Goal: Transaction & Acquisition: Obtain resource

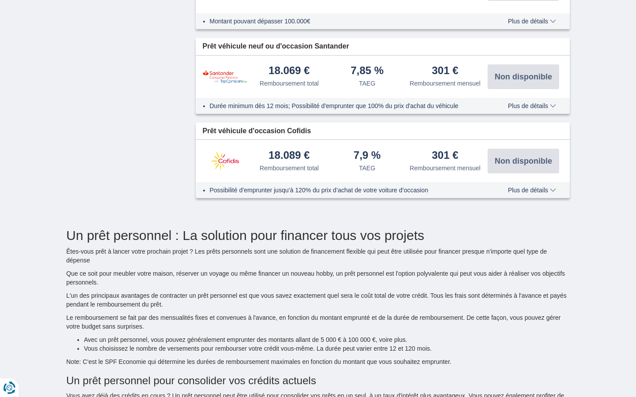
type input "15250"
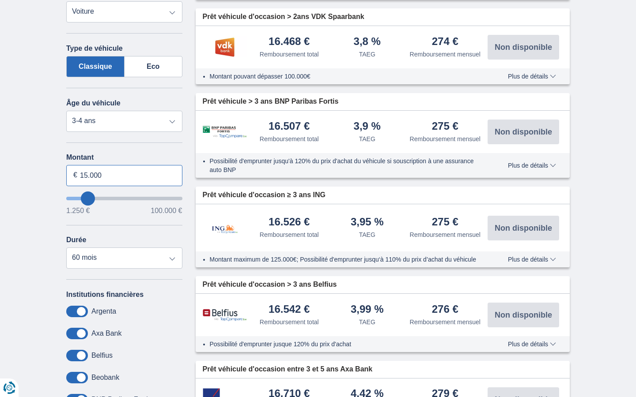
click at [124, 175] on input "15.000" at bounding box center [124, 175] width 116 height 21
type input "1"
type input "100.000"
type input "99250"
click at [124, 175] on input "Montant" at bounding box center [124, 175] width 116 height 21
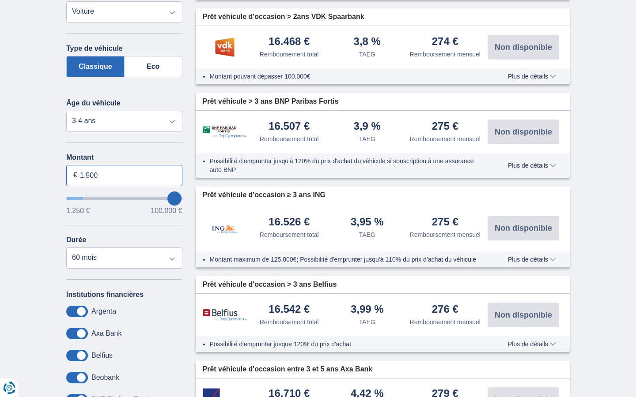
type input "15.000"
select select "120"
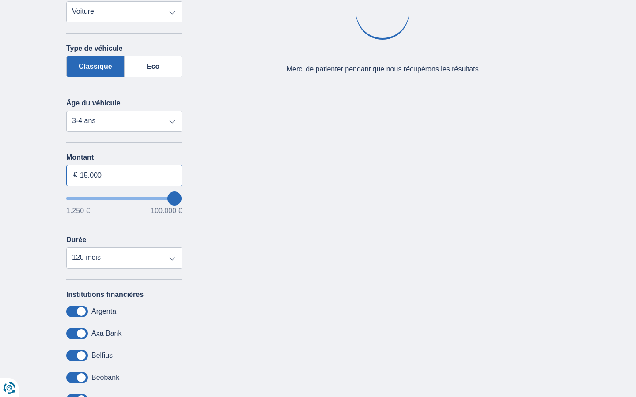
click at [124, 175] on input "15.000" at bounding box center [124, 175] width 116 height 21
type input "1"
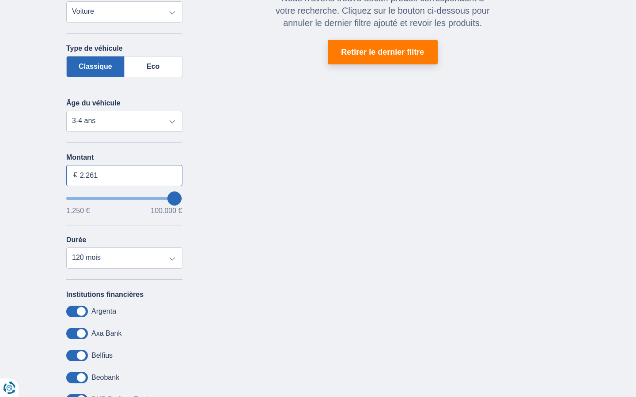
type input "2.261"
type input "2250"
select select "24"
click at [124, 175] on input "Montant" at bounding box center [124, 175] width 116 height 21
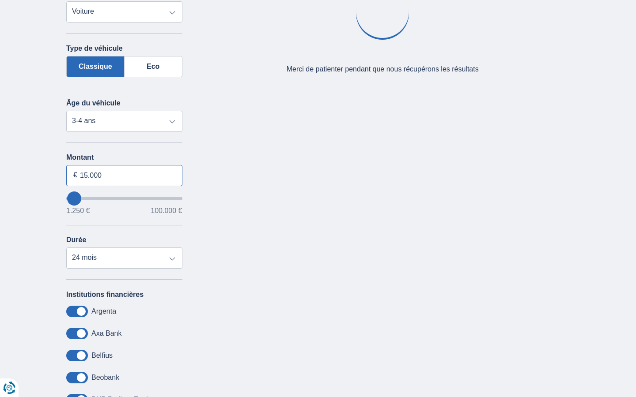
click at [124, 175] on input "15.000" at bounding box center [124, 175] width 116 height 21
type input "1"
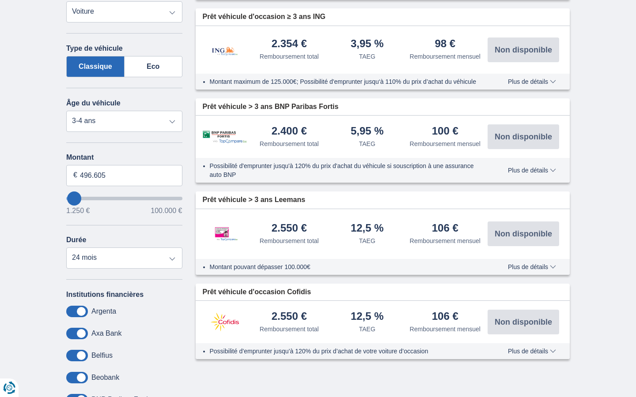
type input "100.000"
type input "99250"
select select "120"
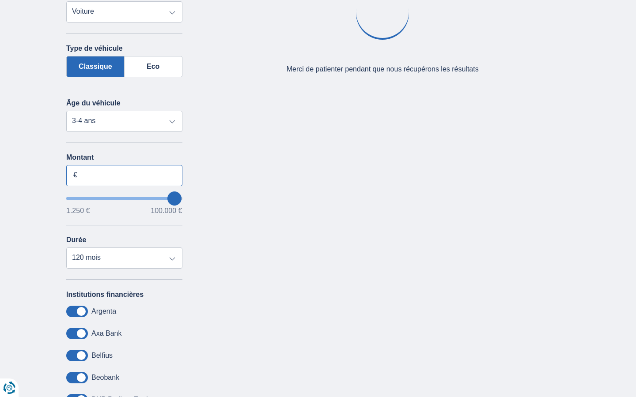
click at [124, 175] on input "Montant" at bounding box center [124, 175] width 116 height 21
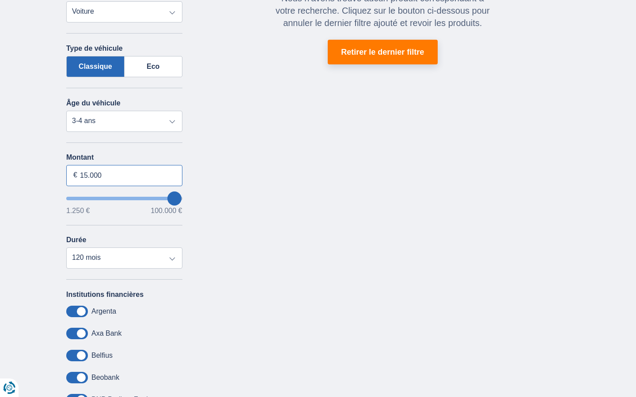
click at [124, 175] on input "15.000" at bounding box center [124, 175] width 116 height 21
type input "1"
type input "100.000"
type input "99250"
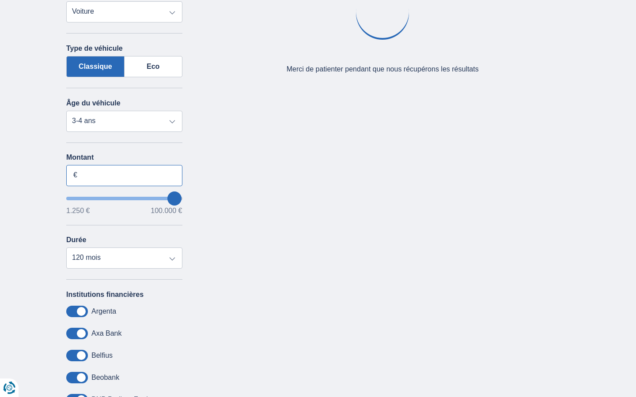
click at [124, 175] on input "Montant" at bounding box center [124, 175] width 116 height 21
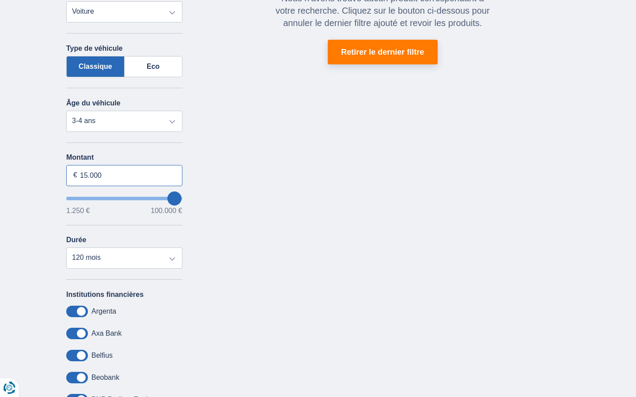
click at [124, 175] on input "15.000" at bounding box center [124, 175] width 116 height 21
type input "1"
type input "100.000"
type input "99250"
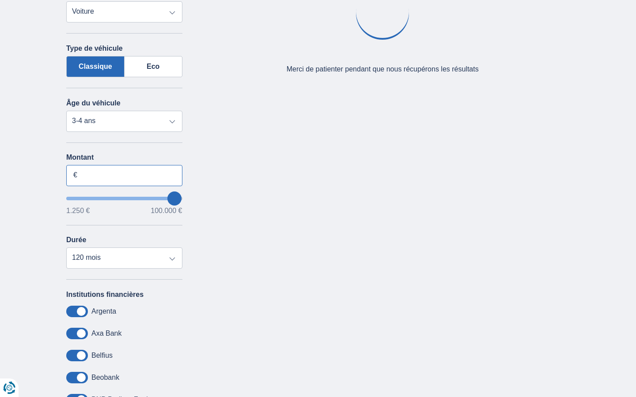
click at [124, 175] on input "Montant" at bounding box center [124, 175] width 116 height 21
click at [124, 175] on input "15.000" at bounding box center [124, 175] width 116 height 21
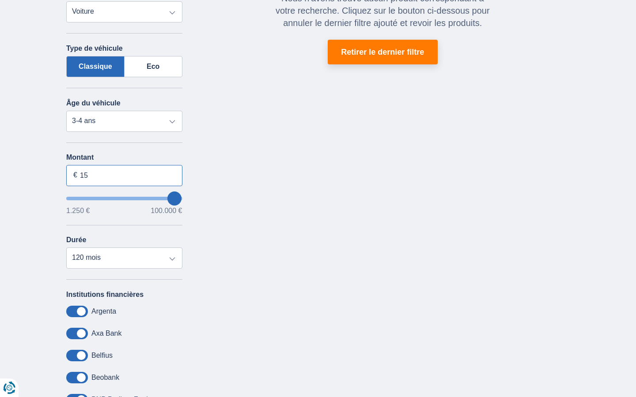
type input "1"
type input "100.000"
type input "99250"
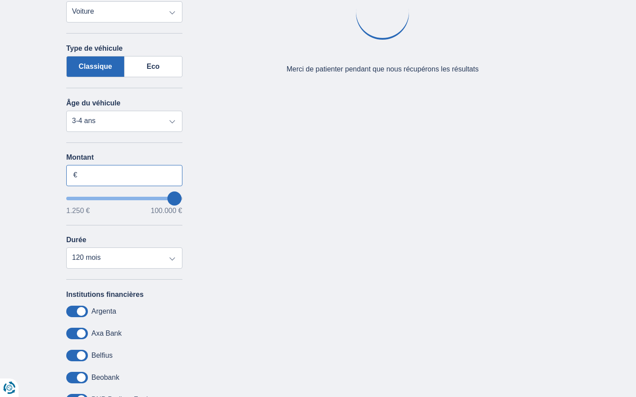
click at [124, 175] on input "Montant" at bounding box center [124, 175] width 116 height 21
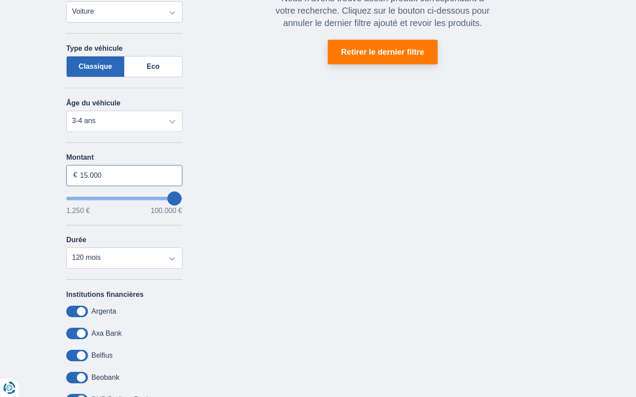
click at [124, 175] on input "15.000" at bounding box center [124, 175] width 116 height 21
type input "1"
type input "100.000"
type input "99250"
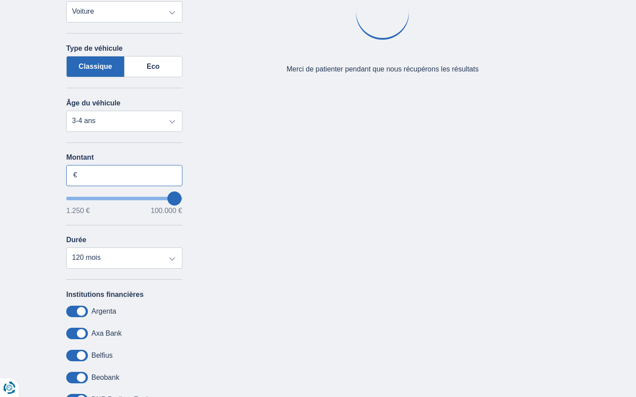
click at [124, 175] on input "Montant" at bounding box center [124, 175] width 116 height 21
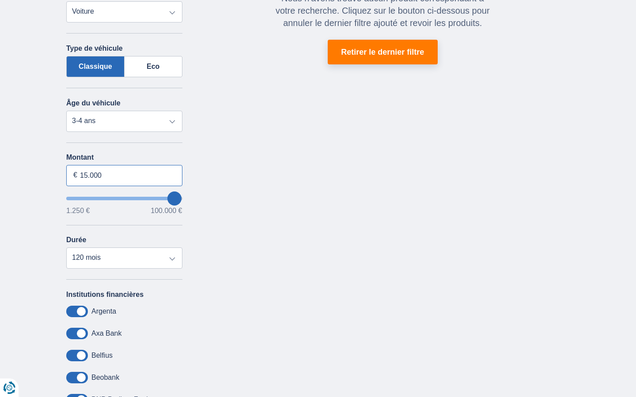
click at [124, 175] on input "15.000" at bounding box center [124, 175] width 116 height 21
type input "1"
type input "100.000"
type input "99250"
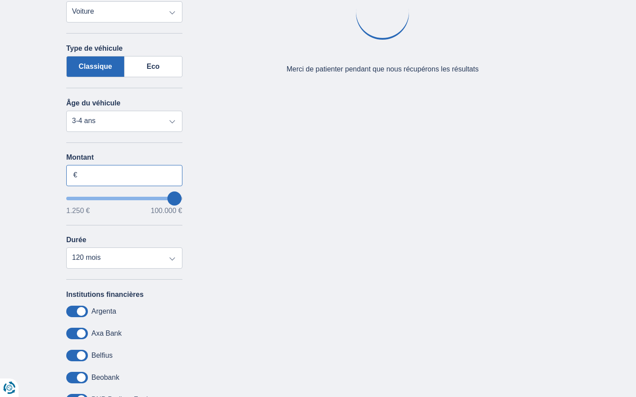
click at [124, 175] on input "Montant" at bounding box center [124, 175] width 116 height 21
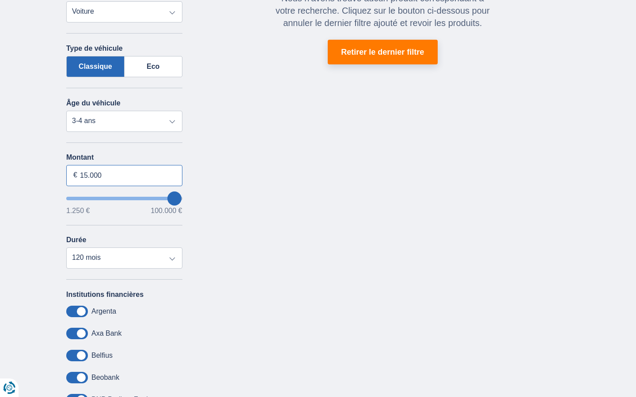
click at [124, 175] on input "15.000" at bounding box center [124, 175] width 116 height 21
type input "1"
type input "1.250"
type input "1250"
select select "24"
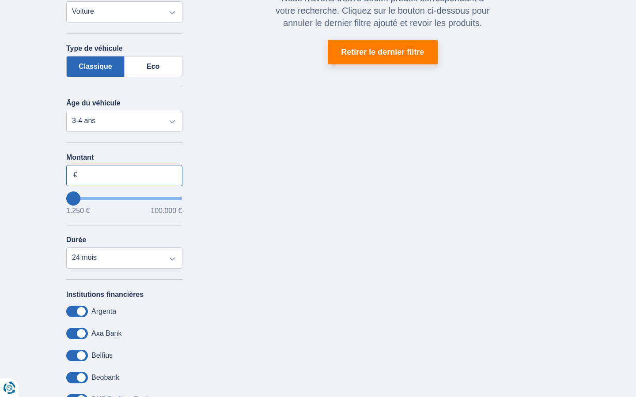
click at [124, 175] on input "Montant" at bounding box center [124, 175] width 116 height 21
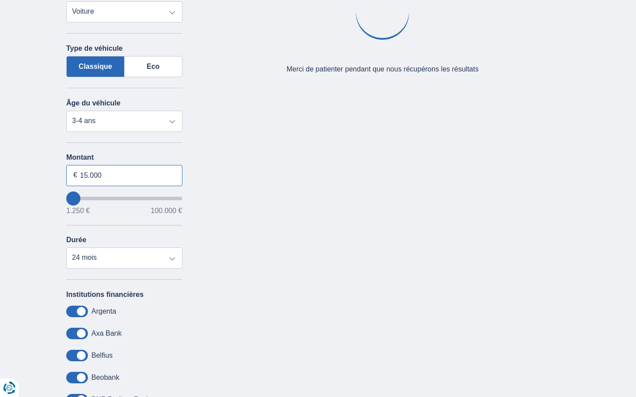
click at [124, 175] on input "15.000" at bounding box center [124, 175] width 116 height 21
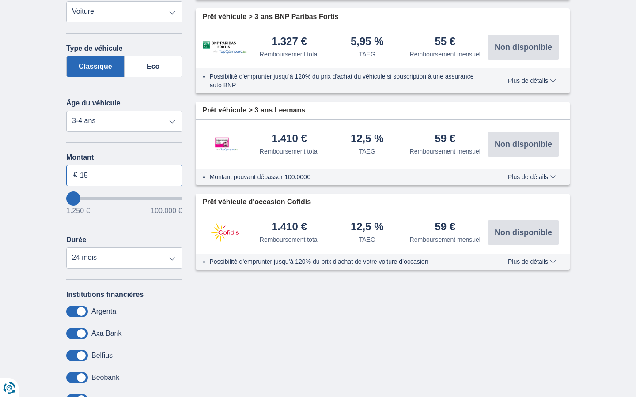
type input "1"
type input "100.000"
type input "99250"
select select "120"
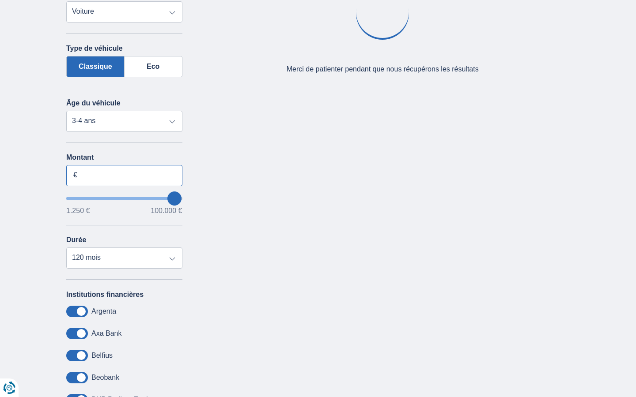
click at [124, 175] on input "Montant" at bounding box center [124, 175] width 116 height 21
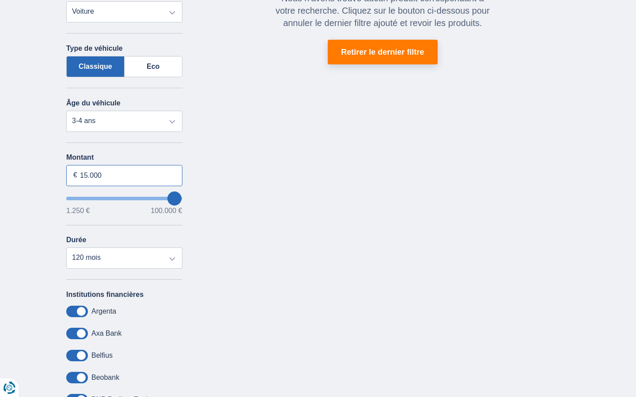
click at [124, 175] on input "15.000" at bounding box center [124, 175] width 116 height 21
type input "0"
type input "100.000"
type input "99250"
click at [124, 175] on input "Montant" at bounding box center [124, 175] width 116 height 21
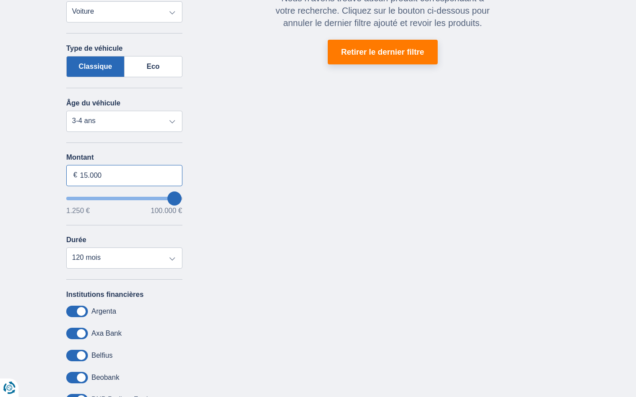
click at [124, 175] on input "15.000" at bounding box center [124, 175] width 116 height 21
type input "1"
type input "100.000"
type input "99250"
click at [124, 175] on input "Montant" at bounding box center [124, 175] width 116 height 21
